Goal: Transaction & Acquisition: Purchase product/service

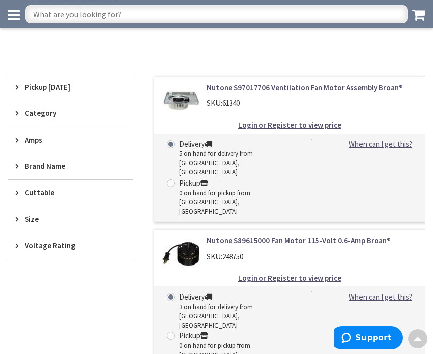
scroll to position [171, 0]
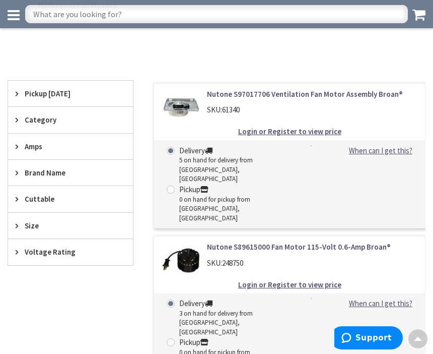
click at [58, 174] on span "Brand Name" at bounding box center [66, 172] width 82 height 11
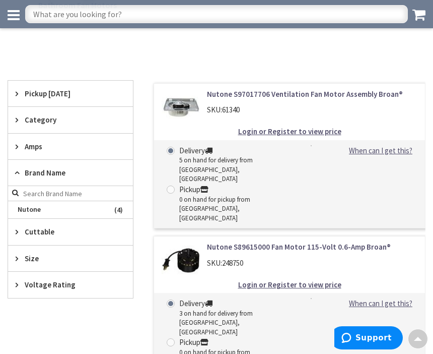
click at [67, 175] on span "Brand Name" at bounding box center [66, 172] width 82 height 11
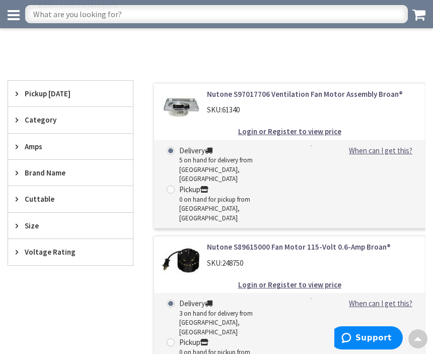
click at [36, 225] on span "Size" at bounding box center [66, 225] width 82 height 11
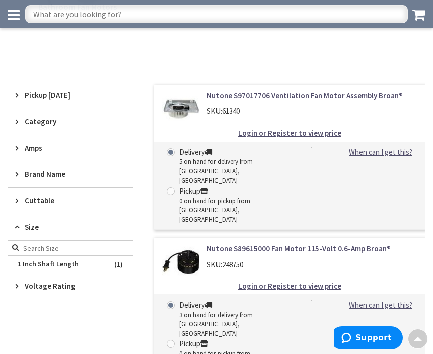
scroll to position [175, 0]
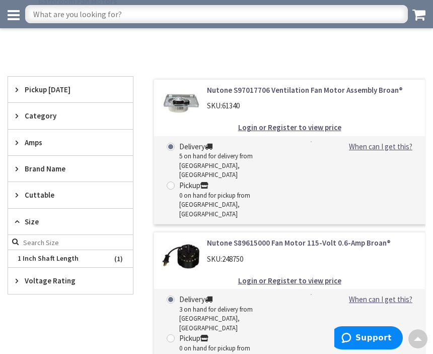
click at [220, 245] on div "Nutone S89615000 Fan Motor 115-Volt 0.6-Amp Broan® SKU: 248750" at bounding box center [313, 253] width 226 height 32
click at [192, 240] on img at bounding box center [181, 256] width 38 height 38
